Goal: Communication & Community: Answer question/provide support

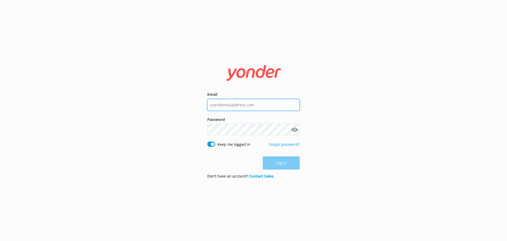
type input "[PERSON_NAME][EMAIL_ADDRESS][DOMAIN_NAME]"
click at [281, 161] on div "Log in" at bounding box center [253, 162] width 92 height 13
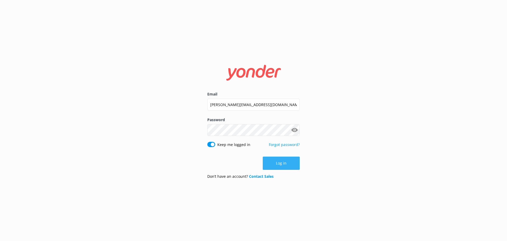
click at [292, 168] on button "Log in" at bounding box center [281, 162] width 37 height 13
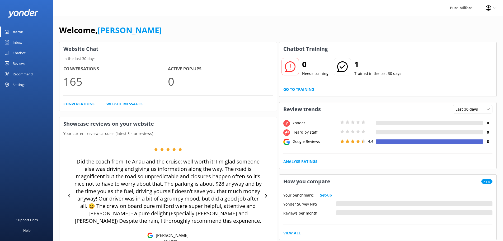
click at [17, 54] on div "Chatbot" at bounding box center [19, 53] width 13 height 11
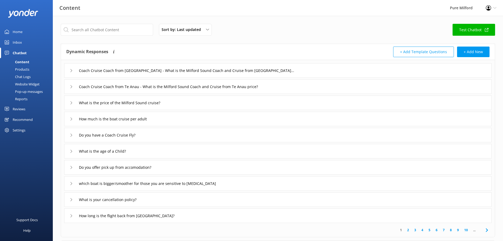
click at [17, 43] on div "Inbox" at bounding box center [17, 42] width 9 height 11
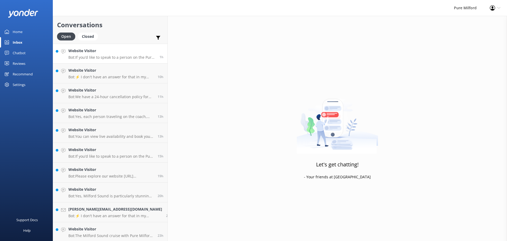
click at [111, 54] on div "Website Visitor Bot: If you’d like to speak to a person on the Pure Milford tea…" at bounding box center [111, 53] width 87 height 11
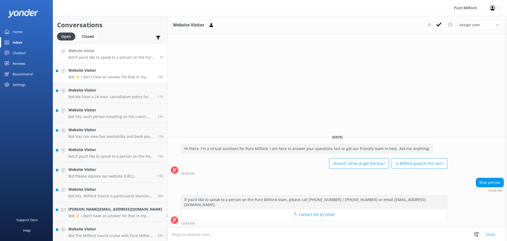
click at [103, 67] on h4 "Website Visitor" at bounding box center [110, 70] width 85 height 6
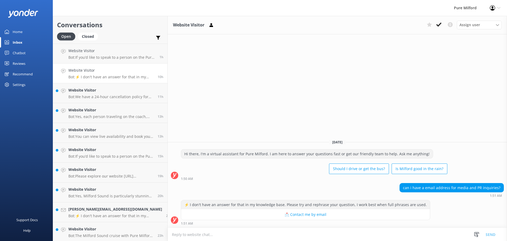
click at [214, 233] on textarea at bounding box center [338, 234] width 340 height 13
type textarea "k"
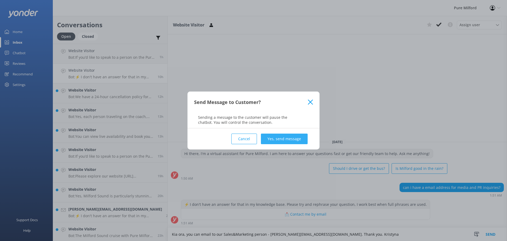
type textarea "Kia ora, you can email to our Sales&Marketing person - [PERSON_NAME][EMAIL_ADDR…"
click at [275, 136] on button "Yes, send message" at bounding box center [284, 138] width 47 height 11
